Goal: Transaction & Acquisition: Book appointment/travel/reservation

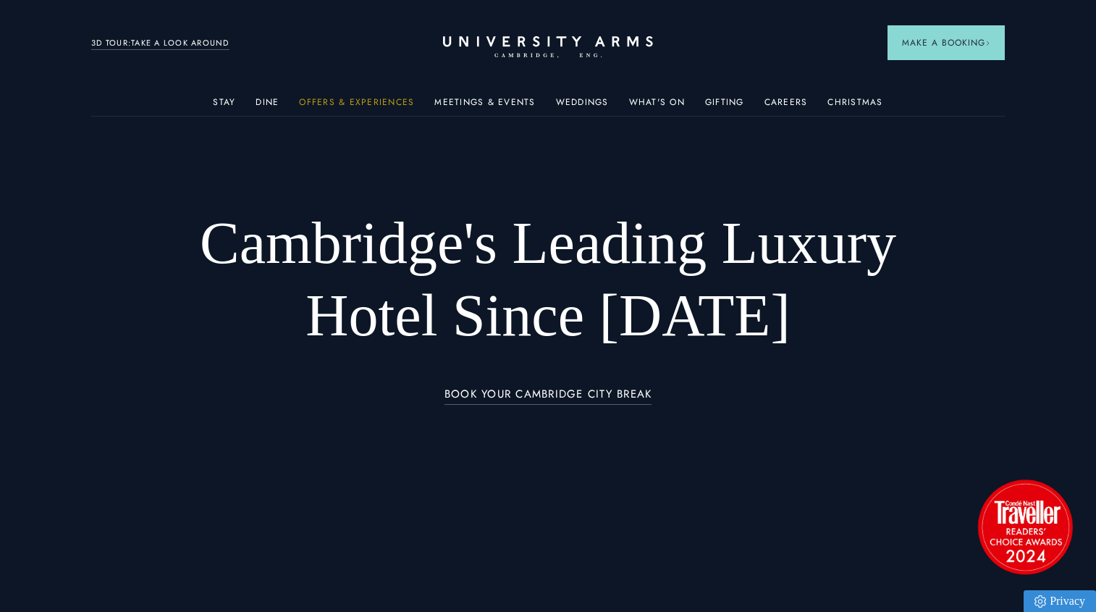
click at [374, 102] on link "Offers & Experiences" at bounding box center [356, 106] width 115 height 19
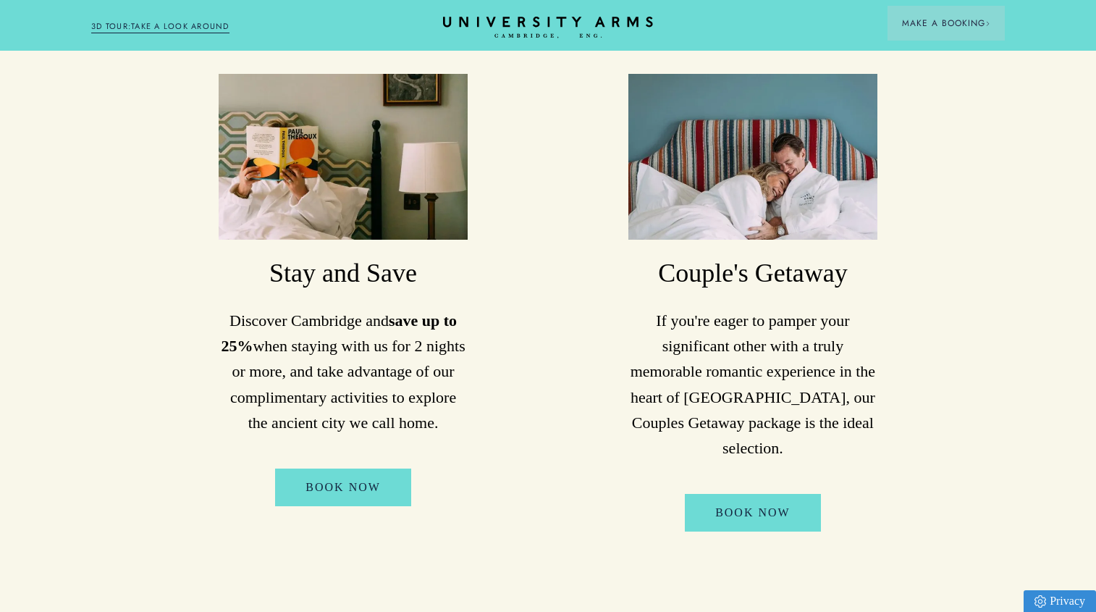
scroll to position [862, 0]
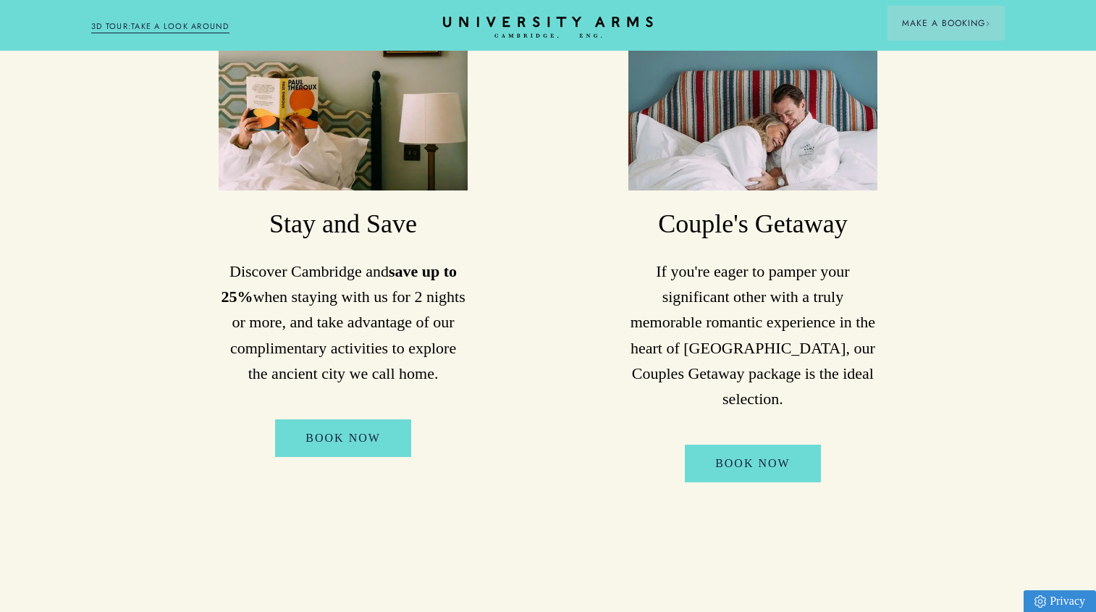
click at [310, 237] on h3 "Stay and Save" at bounding box center [343, 224] width 249 height 35
click at [315, 434] on link "Book Now" at bounding box center [343, 438] width 136 height 38
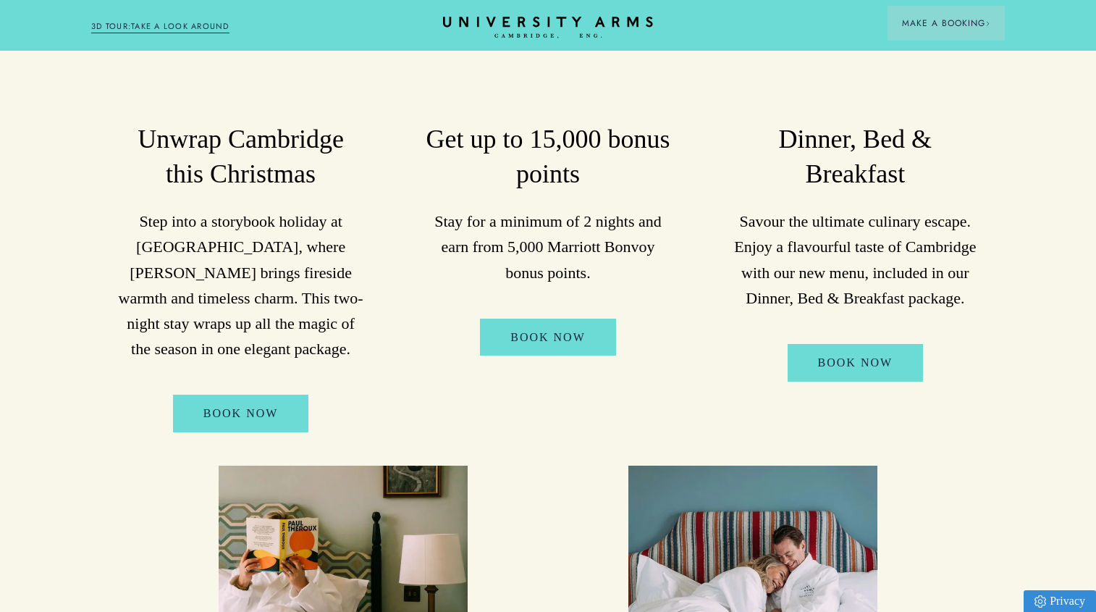
scroll to position [0, 0]
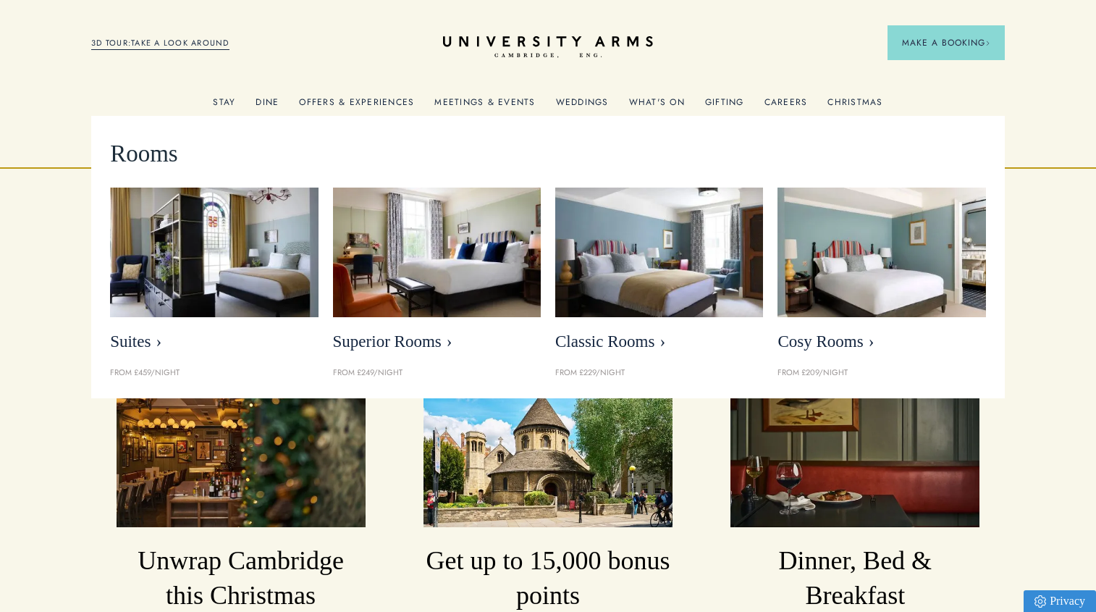
click at [222, 102] on link "Stay" at bounding box center [224, 106] width 22 height 19
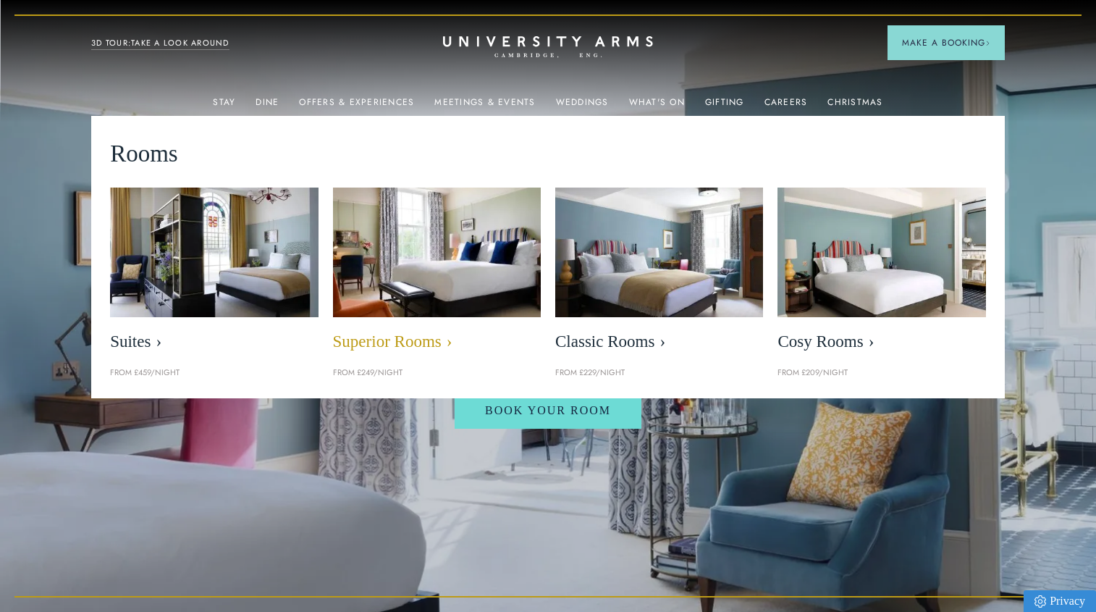
click at [429, 339] on span "Superior Rooms" at bounding box center [437, 342] width 208 height 20
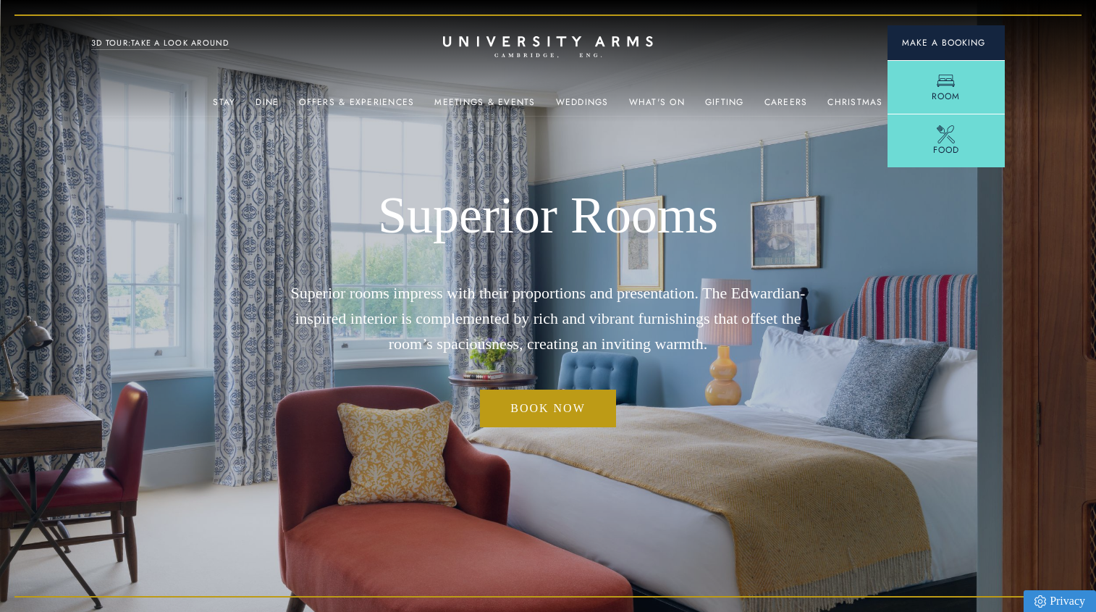
click at [914, 41] on span "Make a Booking" at bounding box center [946, 42] width 88 height 13
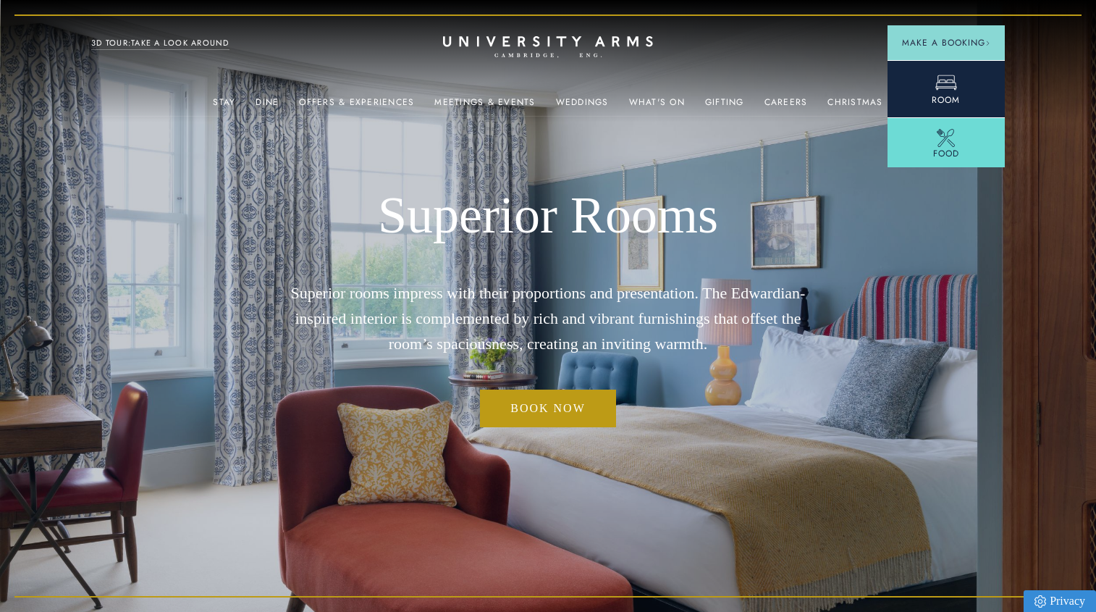
click at [935, 85] on icon at bounding box center [946, 83] width 22 height 22
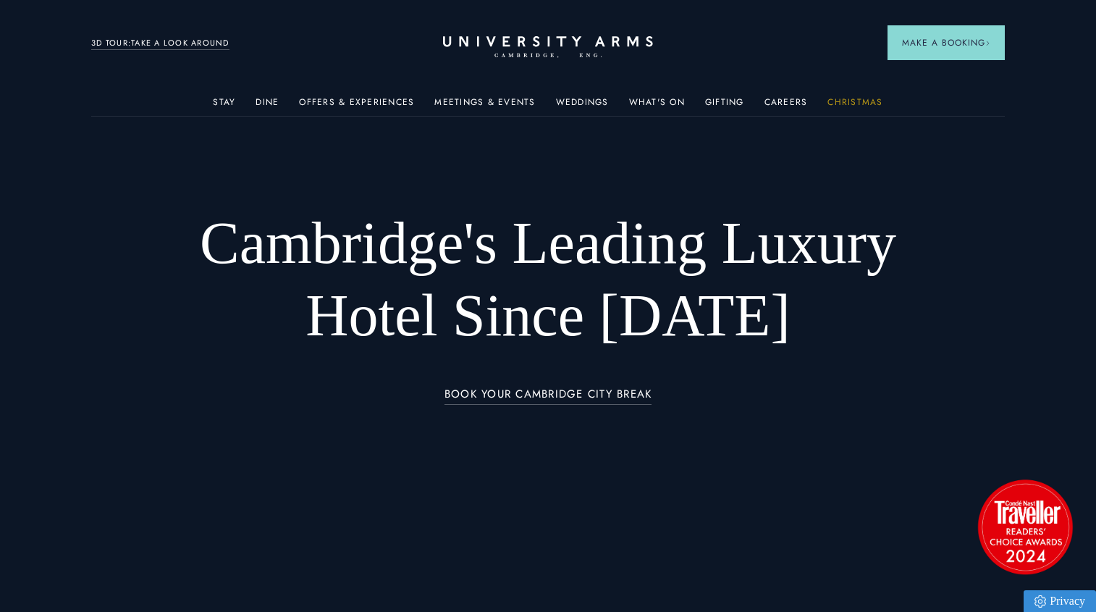
click at [868, 108] on link "Christmas" at bounding box center [855, 106] width 55 height 19
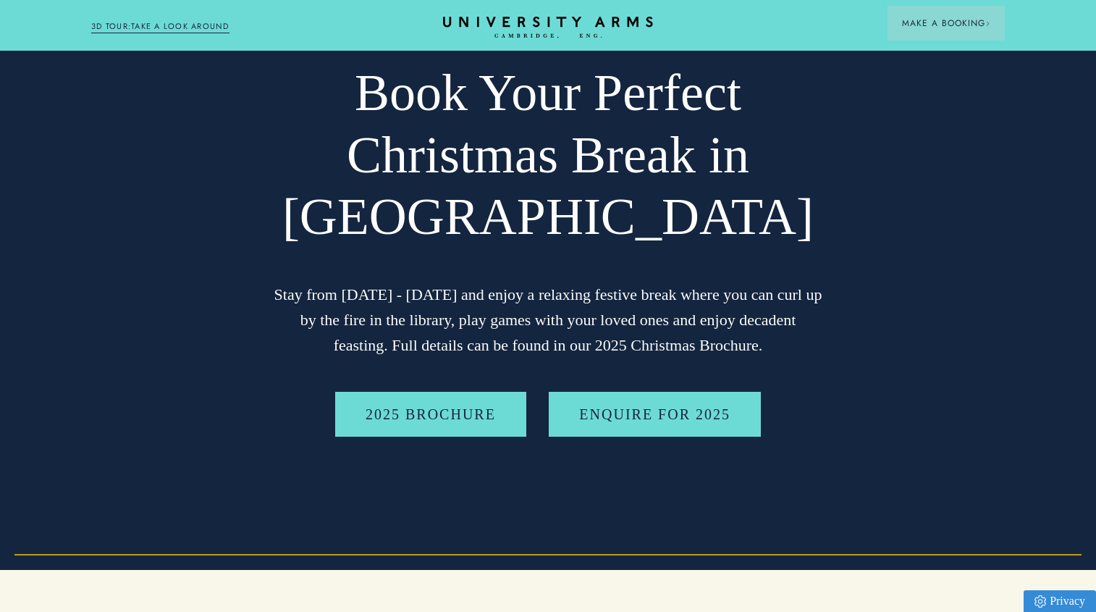
scroll to position [72, 0]
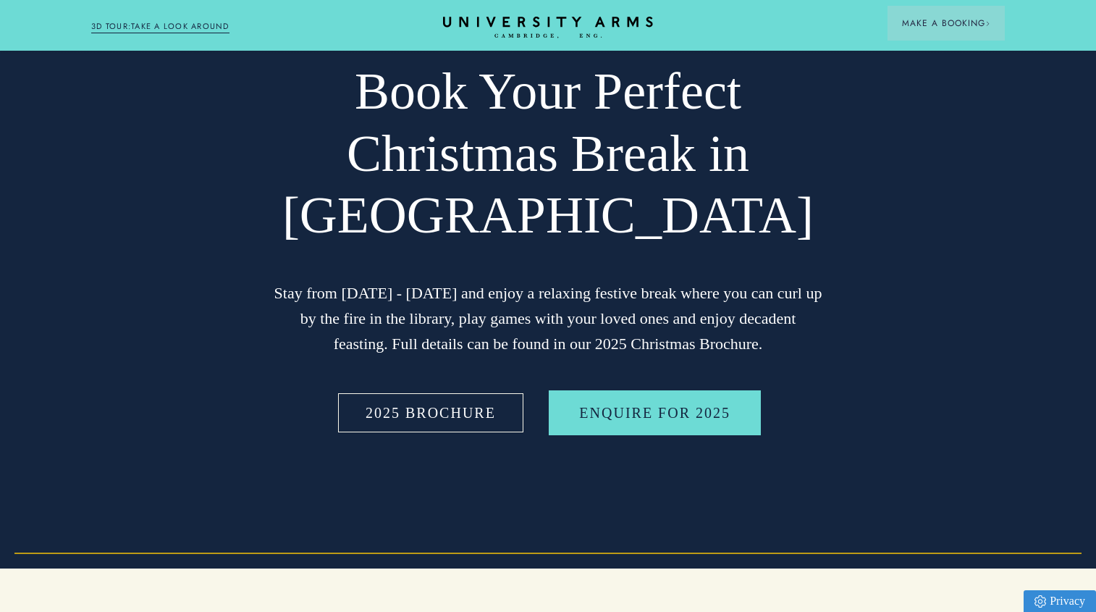
click at [438, 423] on link "2025 BROCHURE" at bounding box center [430, 412] width 191 height 45
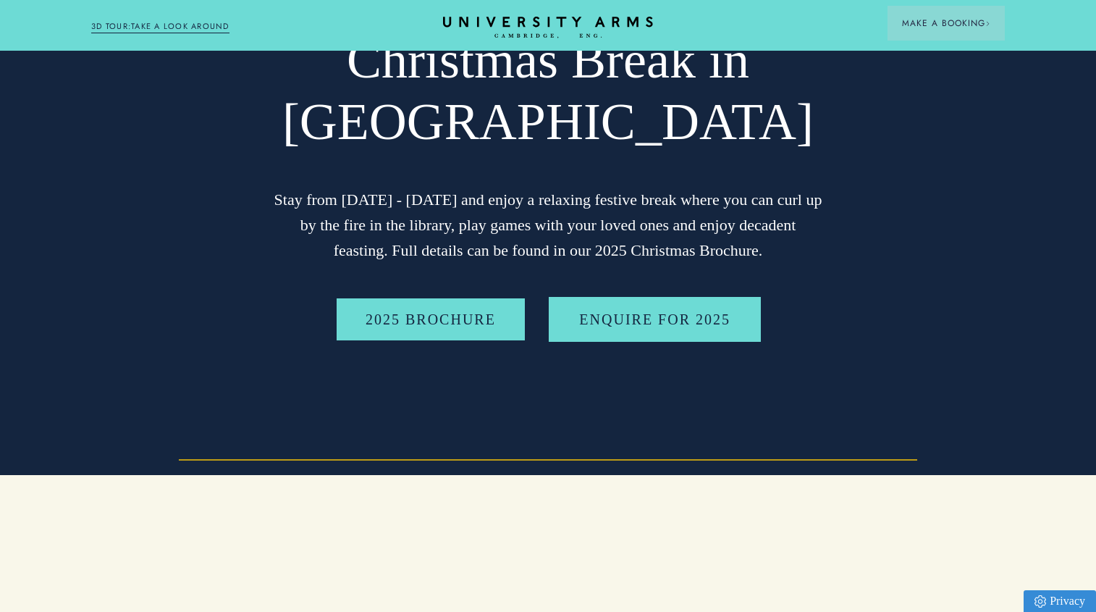
scroll to position [0, 0]
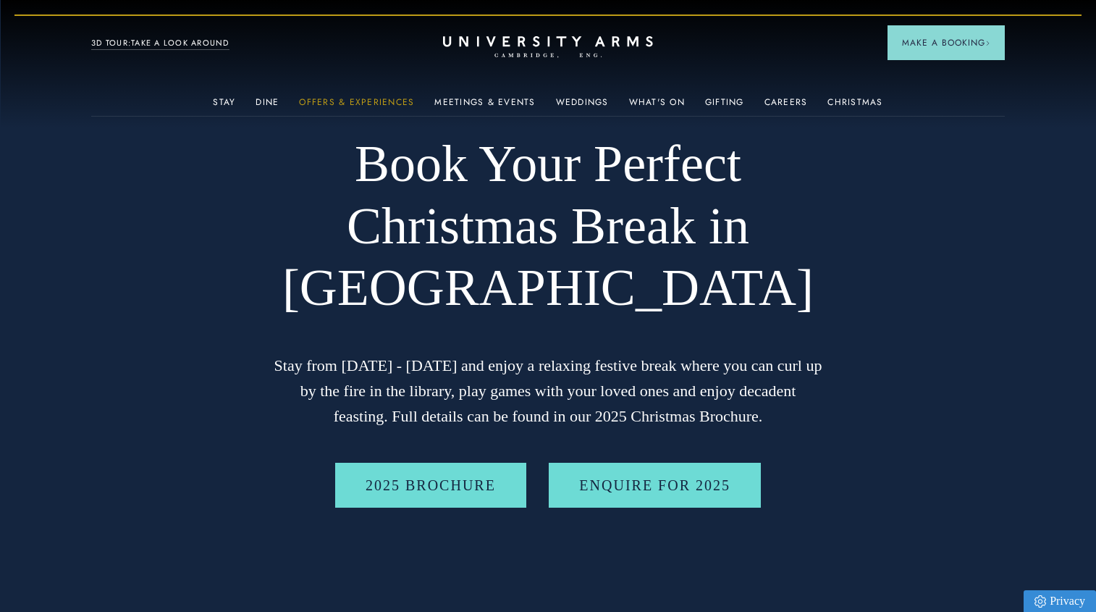
click at [374, 101] on link "Offers & Experiences" at bounding box center [356, 106] width 115 height 19
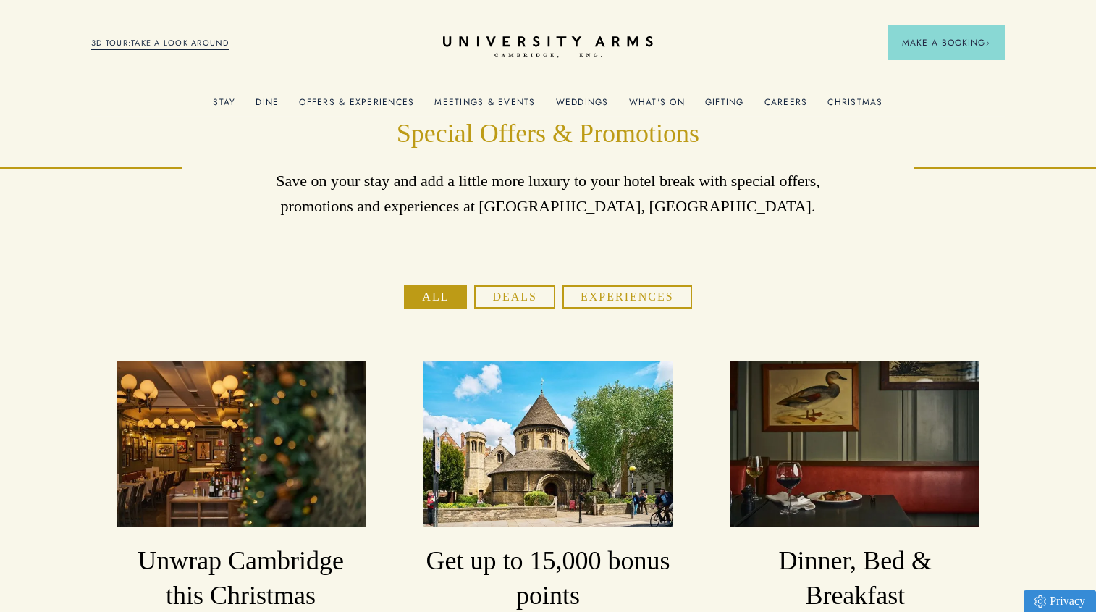
click at [510, 300] on button "Deals" at bounding box center [514, 296] width 81 height 23
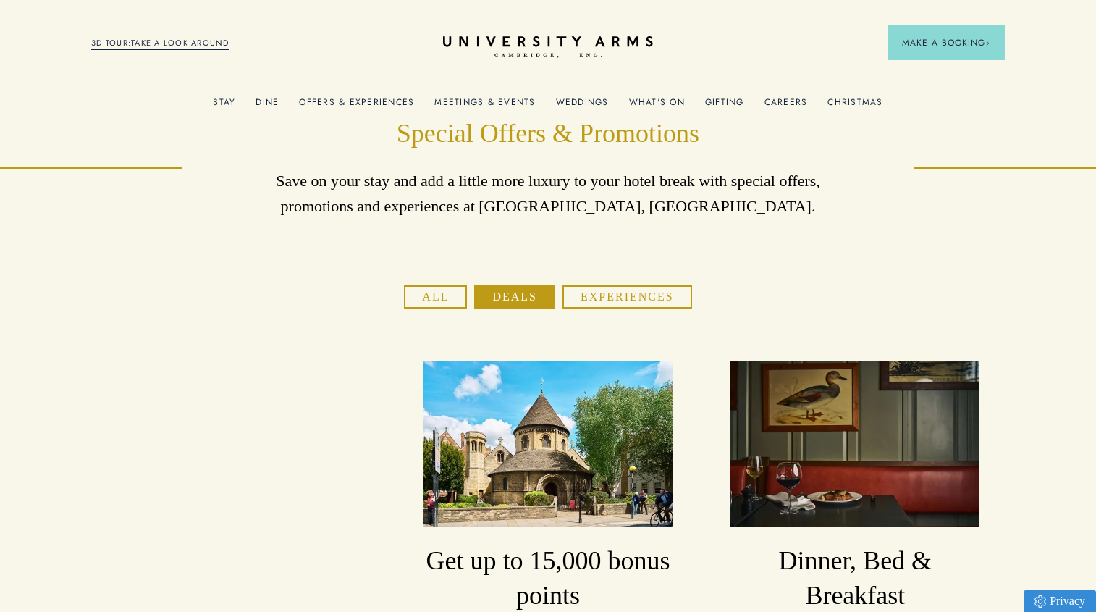
click at [594, 293] on button "Experiences" at bounding box center [628, 296] width 130 height 23
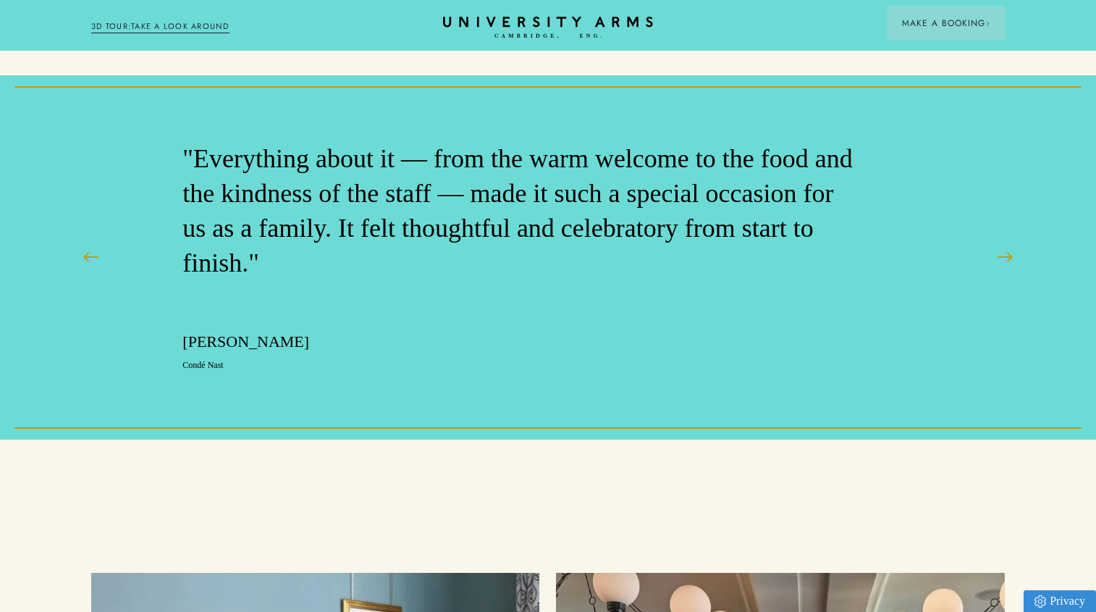
scroll to position [639, 0]
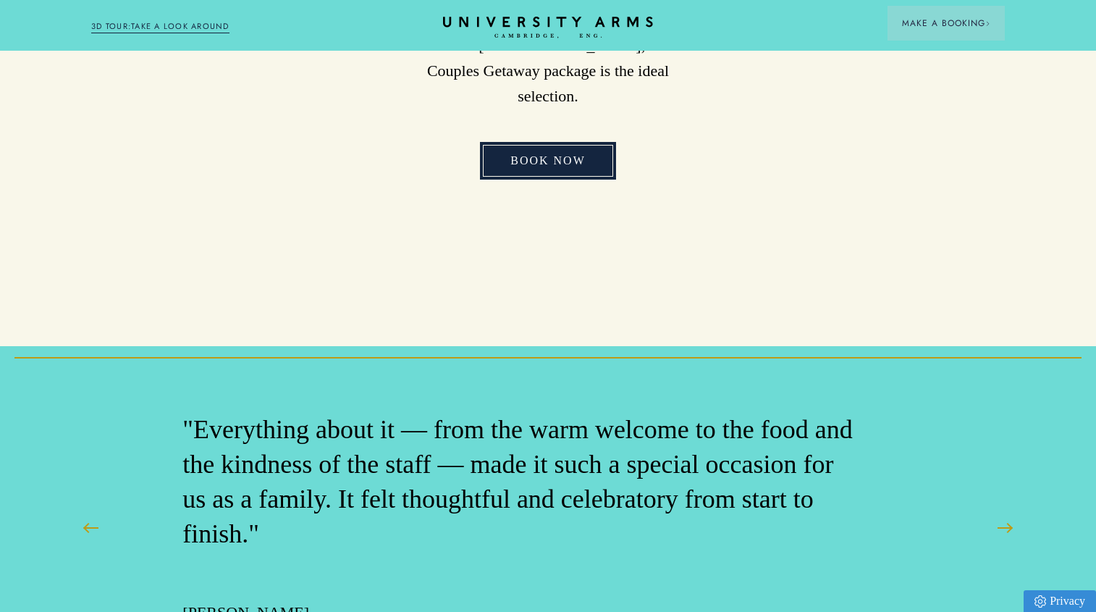
click at [562, 143] on link "Book Now" at bounding box center [548, 161] width 136 height 38
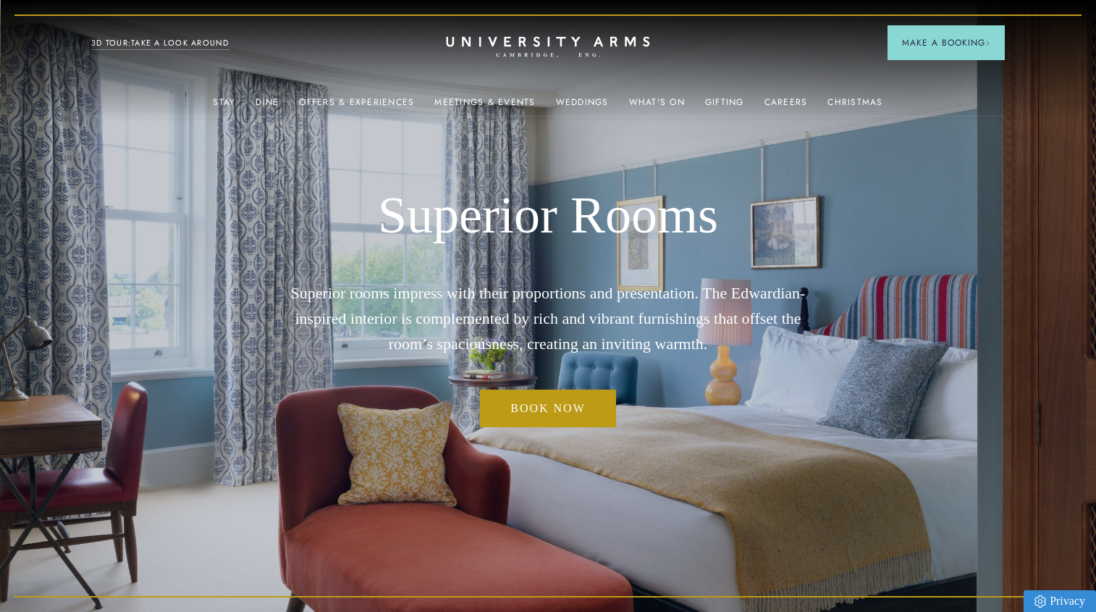
click at [531, 38] on icon "CAMBRIDGE’S LEADING LUXURY HOTEL SINCE [DATE]" at bounding box center [547, 47] width 203 height 22
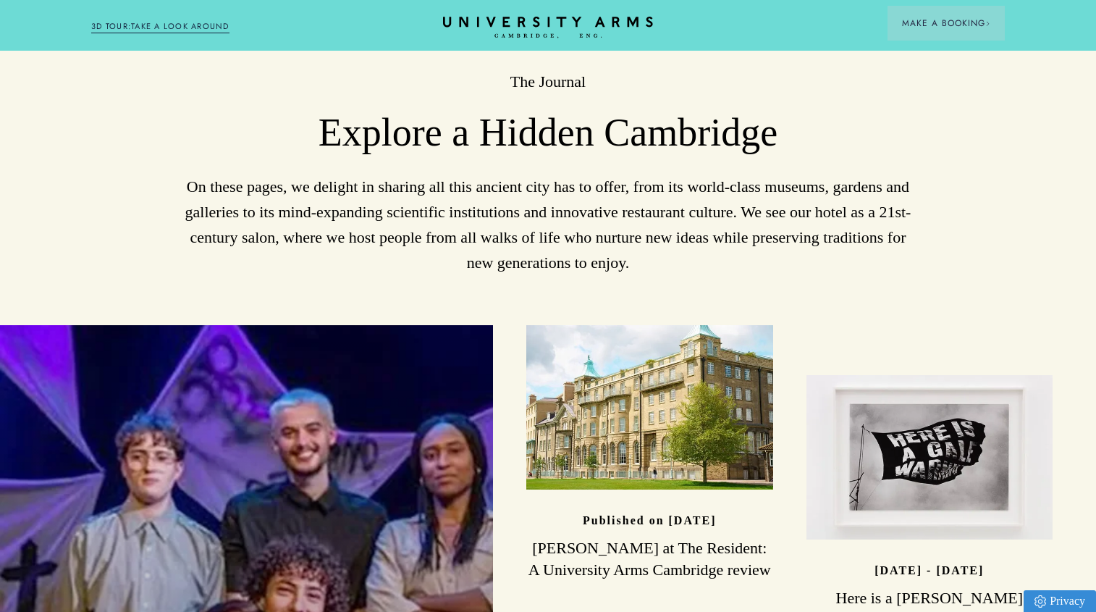
scroll to position [4402, 0]
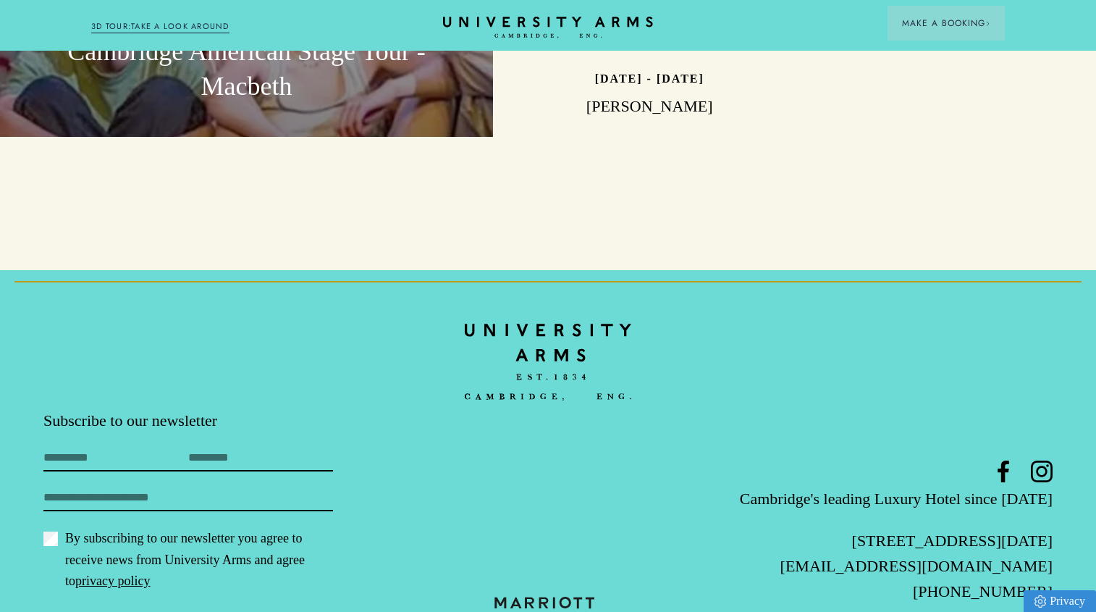
drag, startPoint x: 1085, startPoint y: 520, endPoint x: 972, endPoint y: 531, distance: 114.2
click at [972, 527] on footer "Subscribe to our newsletter First Name Last Name Email By subscribing to our ne…" at bounding box center [548, 475] width 1096 height 411
copy link "1223 606066"
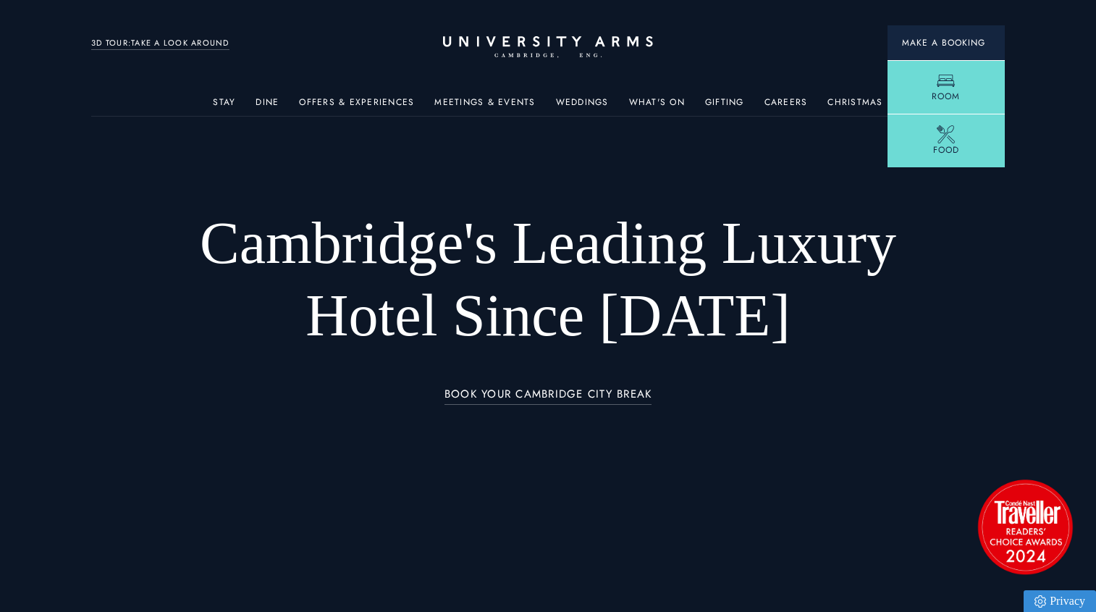
click at [959, 38] on span "Make a Booking" at bounding box center [946, 42] width 88 height 13
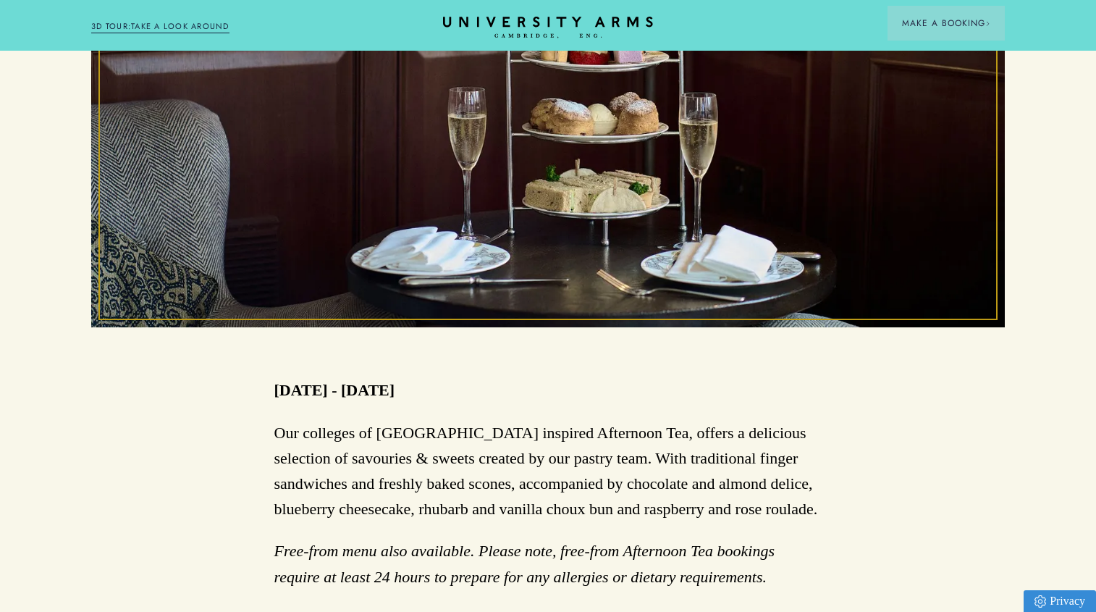
scroll to position [631, 0]
click at [581, 610] on link "[URL][DOMAIN_NAME]" at bounding box center [668, 619] width 174 height 18
